Goal: Check status: Check status

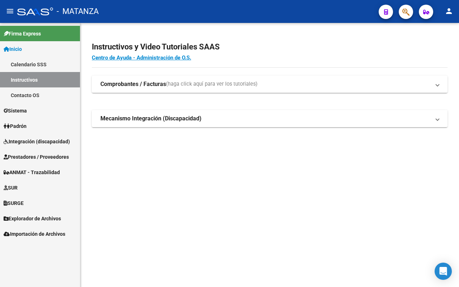
click at [39, 123] on link "Padrón" at bounding box center [40, 125] width 80 height 15
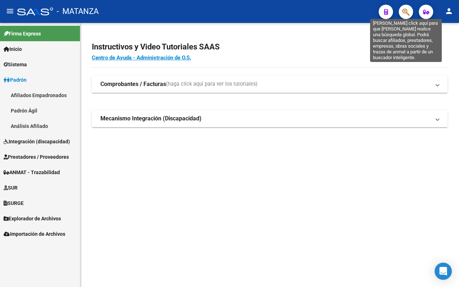
click at [404, 14] on icon "button" at bounding box center [405, 12] width 7 height 8
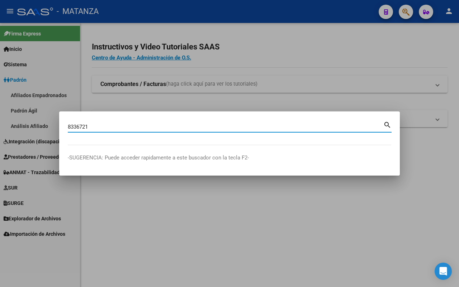
type input "8336721"
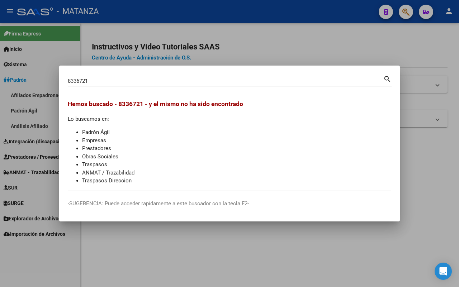
click at [418, 185] on div at bounding box center [229, 143] width 459 height 287
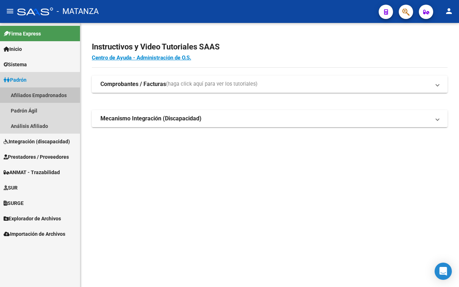
click at [59, 94] on link "Afiliados Empadronados" at bounding box center [40, 95] width 80 height 15
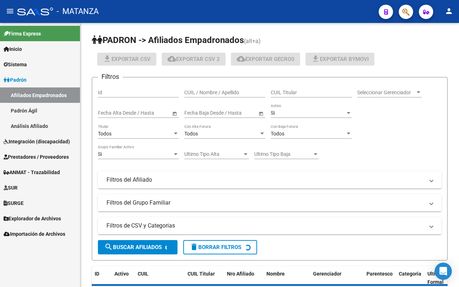
click at [406, 14] on icon "button" at bounding box center [405, 12] width 7 height 8
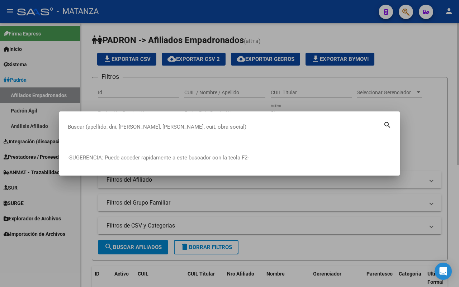
drag, startPoint x: 77, startPoint y: 213, endPoint x: 371, endPoint y: 188, distance: 294.9
click at [79, 213] on div at bounding box center [229, 143] width 459 height 287
